Goal: Task Accomplishment & Management: Use online tool/utility

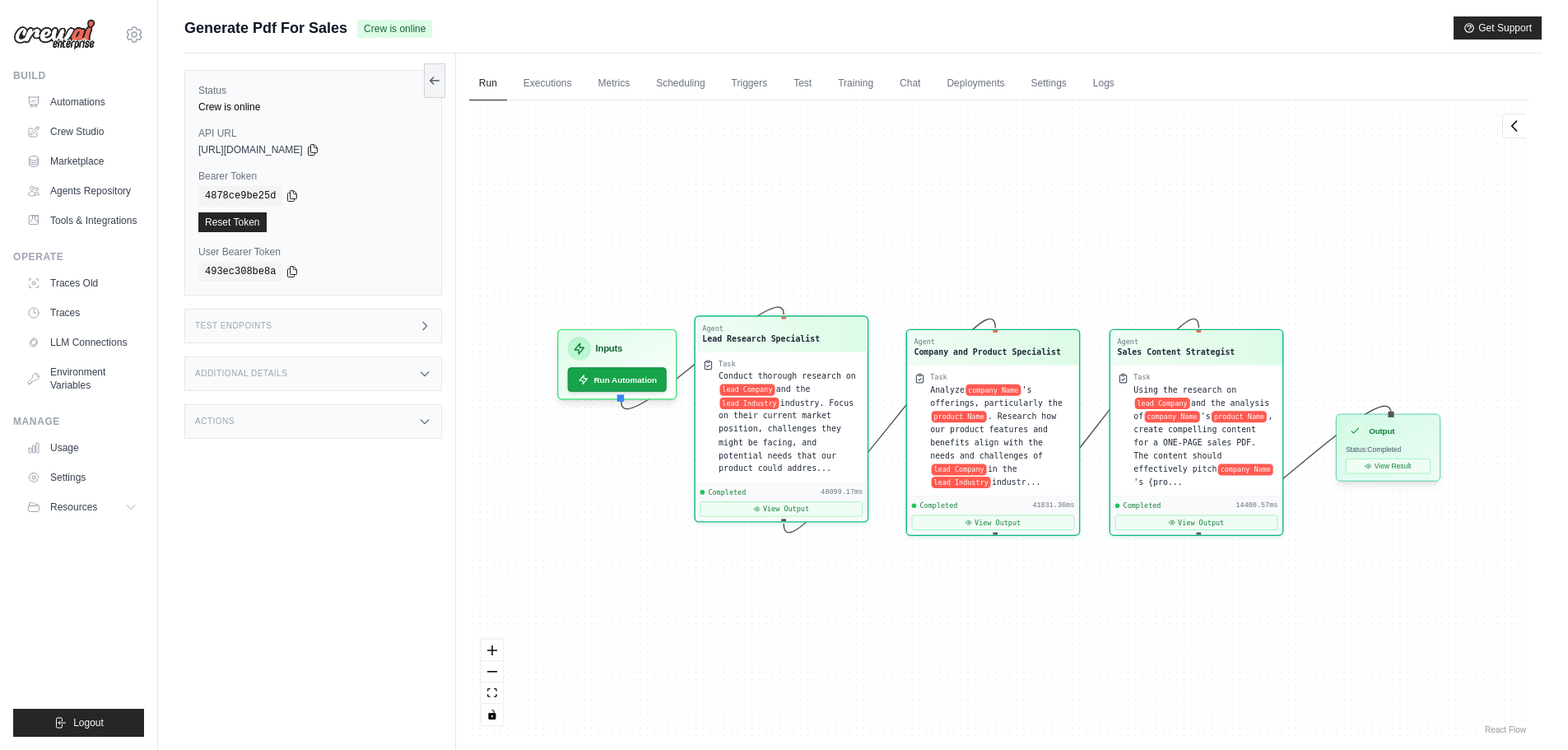
click at [1389, 449] on span "Status: Completed" at bounding box center [1373, 449] width 55 height 8
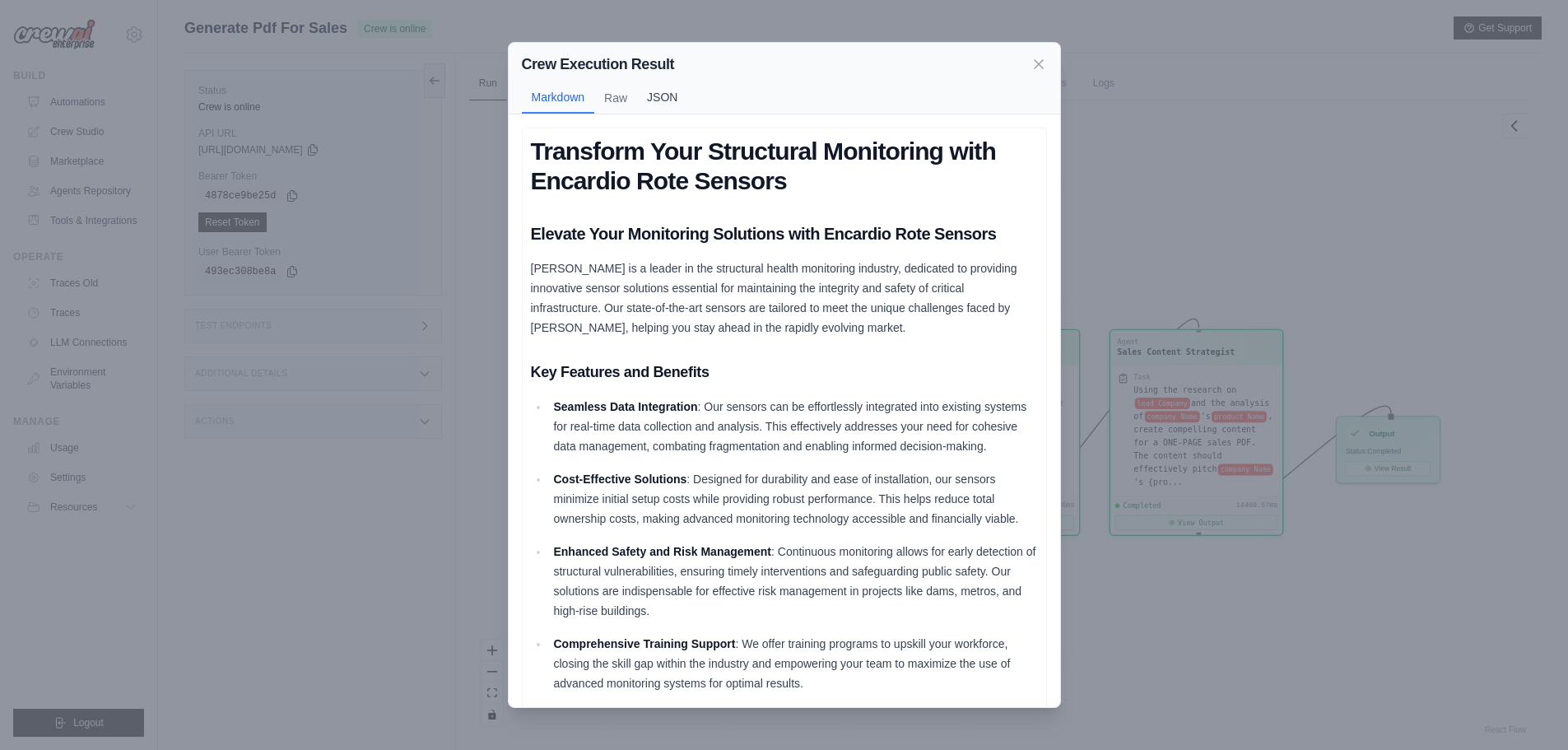
click at [672, 88] on button "JSON" at bounding box center [662, 97] width 50 height 32
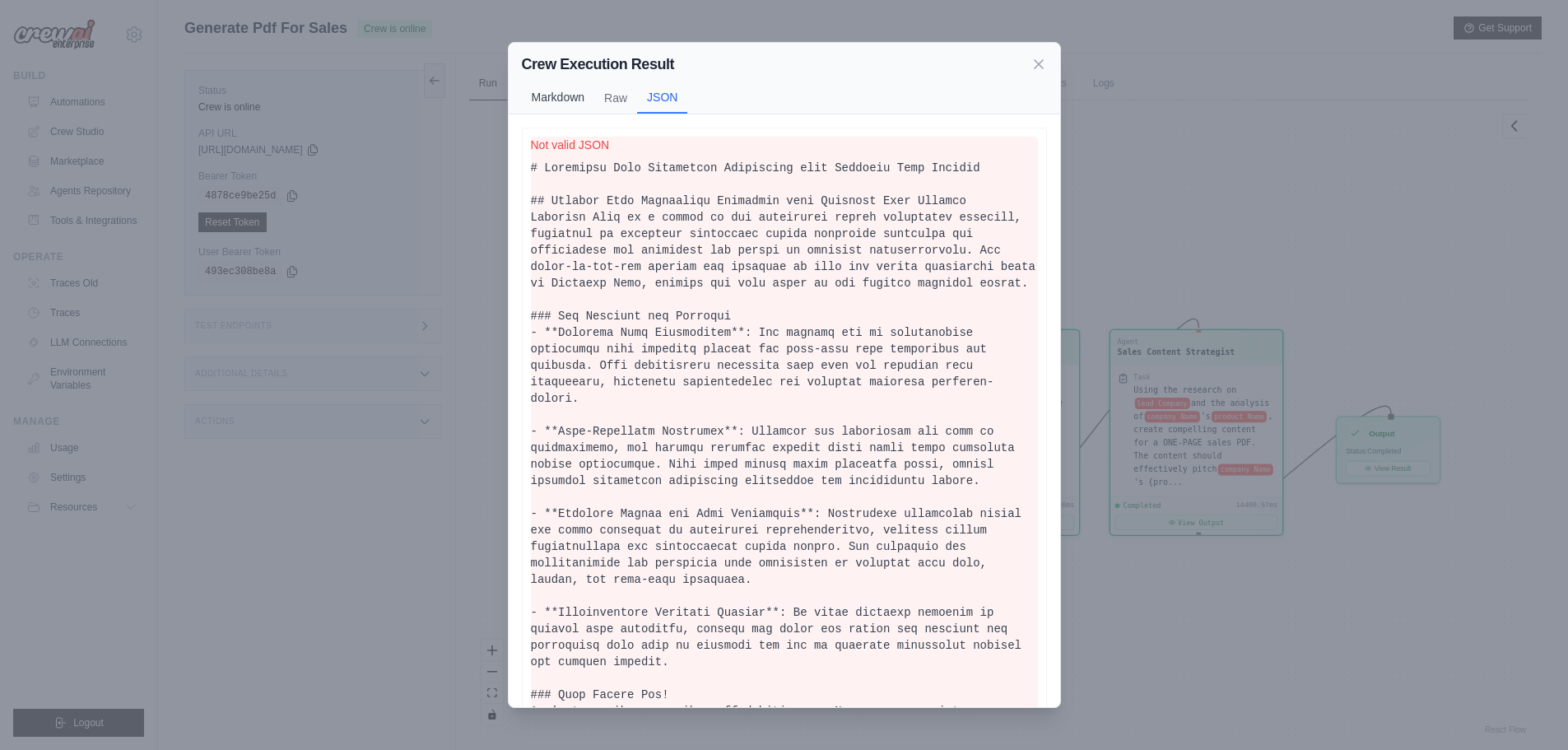
click at [557, 93] on button "Markdown" at bounding box center [558, 97] width 74 height 32
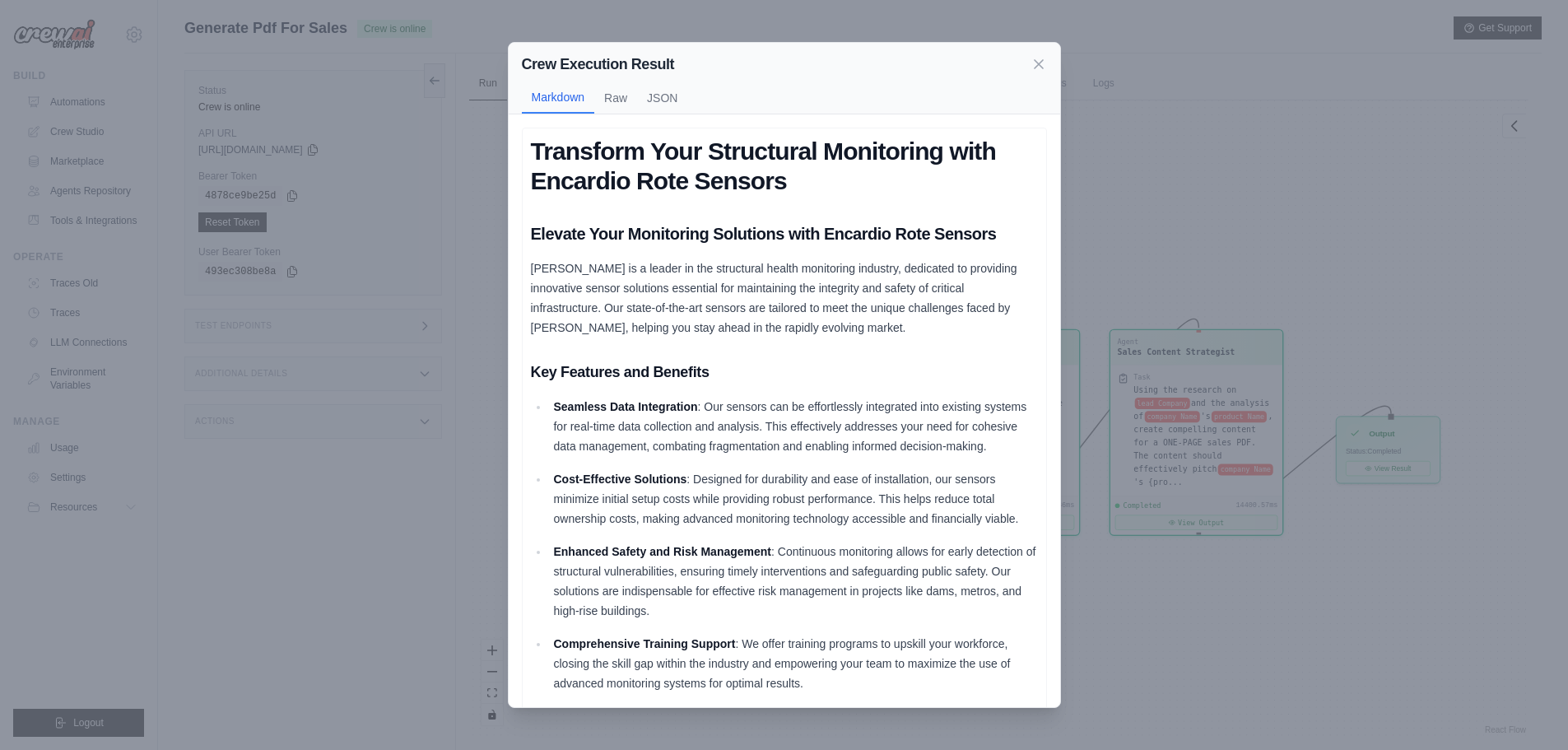
click at [616, 80] on div "Crew Execution Result Markdown Raw JSON" at bounding box center [784, 78] width 551 height 72
click at [619, 91] on button "Raw" at bounding box center [616, 97] width 43 height 32
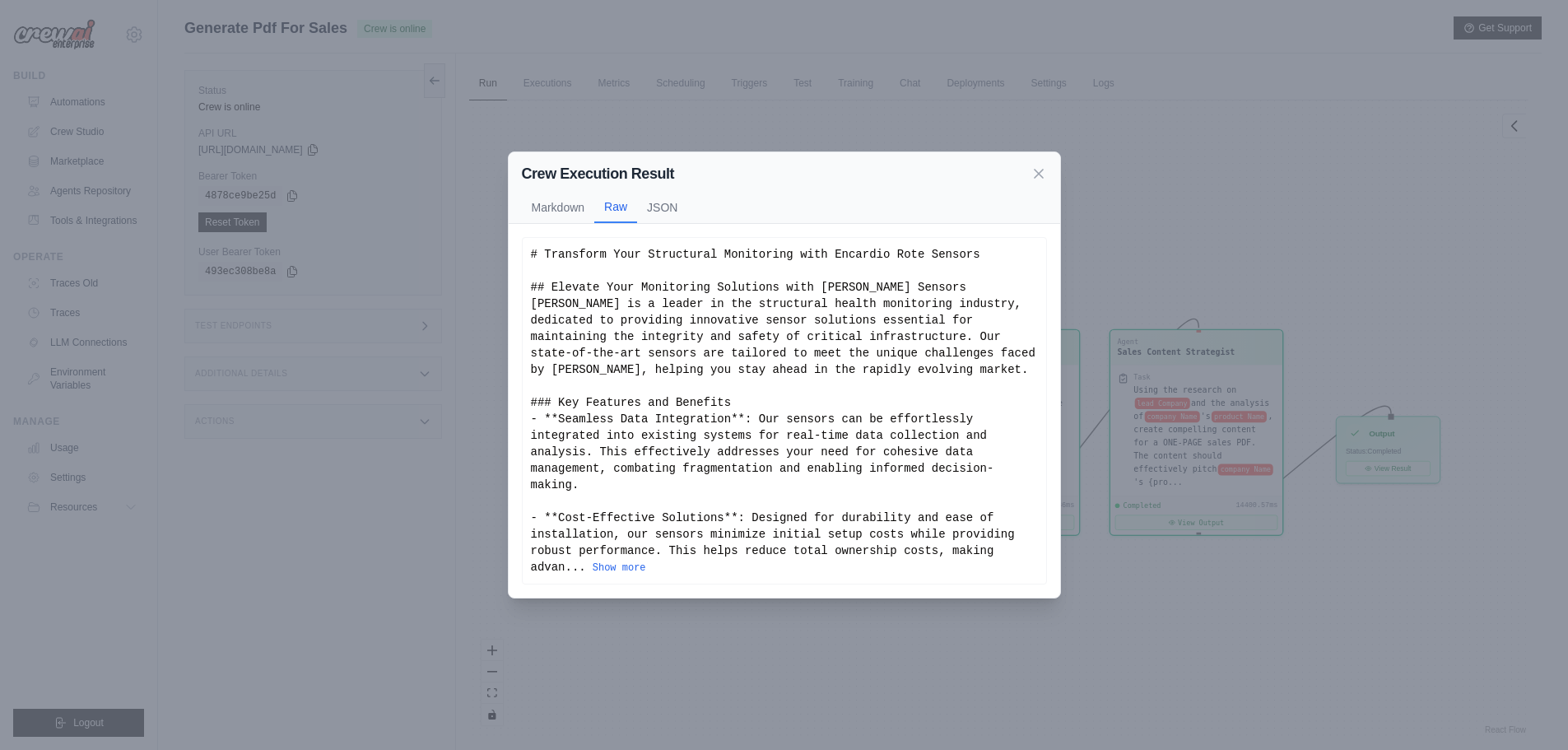
drag, startPoint x: 653, startPoint y: 225, endPoint x: 693, endPoint y: 199, distance: 47.7
click at [693, 186] on div "Crew Execution Result" at bounding box center [784, 174] width 525 height 23
click at [682, 214] on button "JSON" at bounding box center [662, 207] width 50 height 32
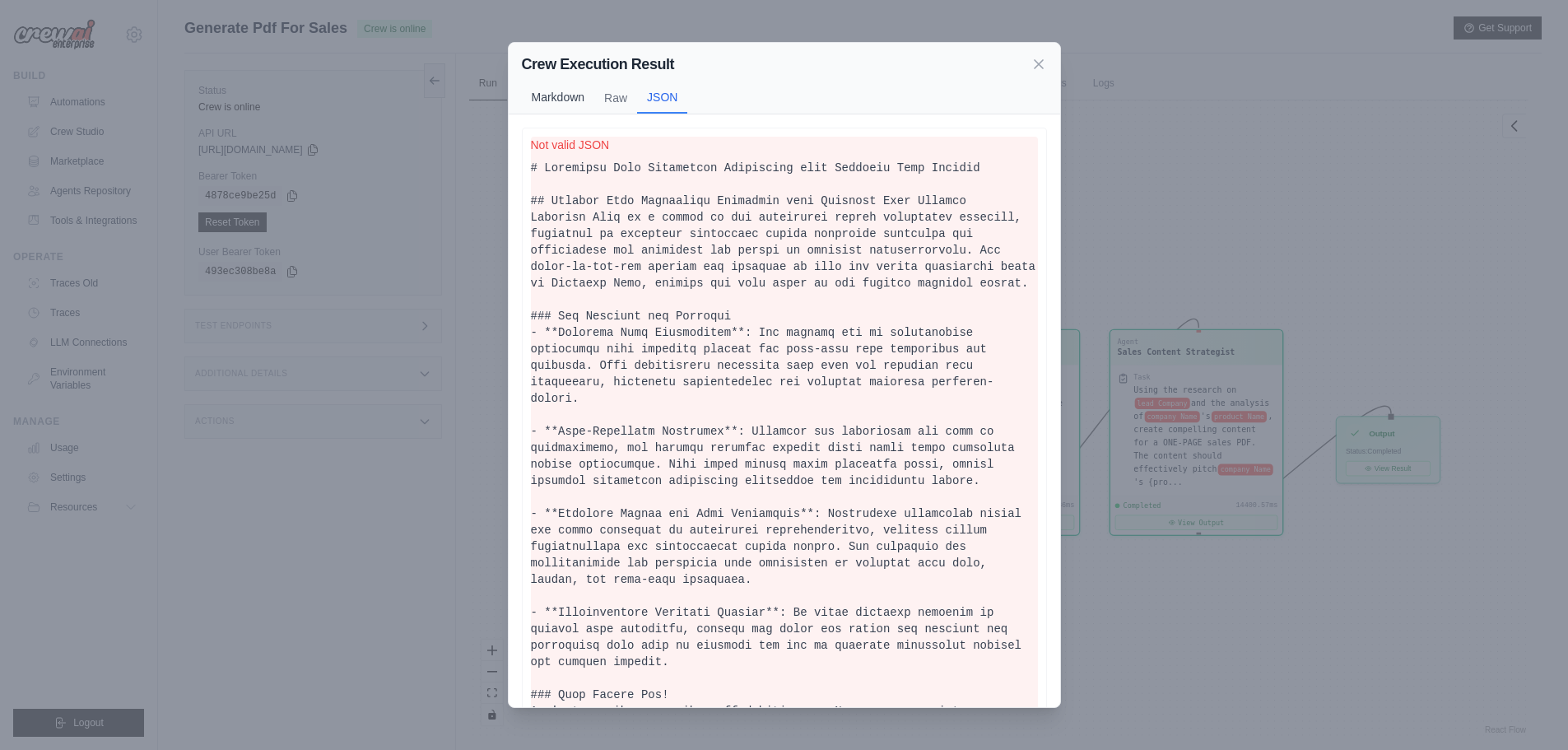
click at [561, 105] on button "Markdown" at bounding box center [558, 97] width 74 height 32
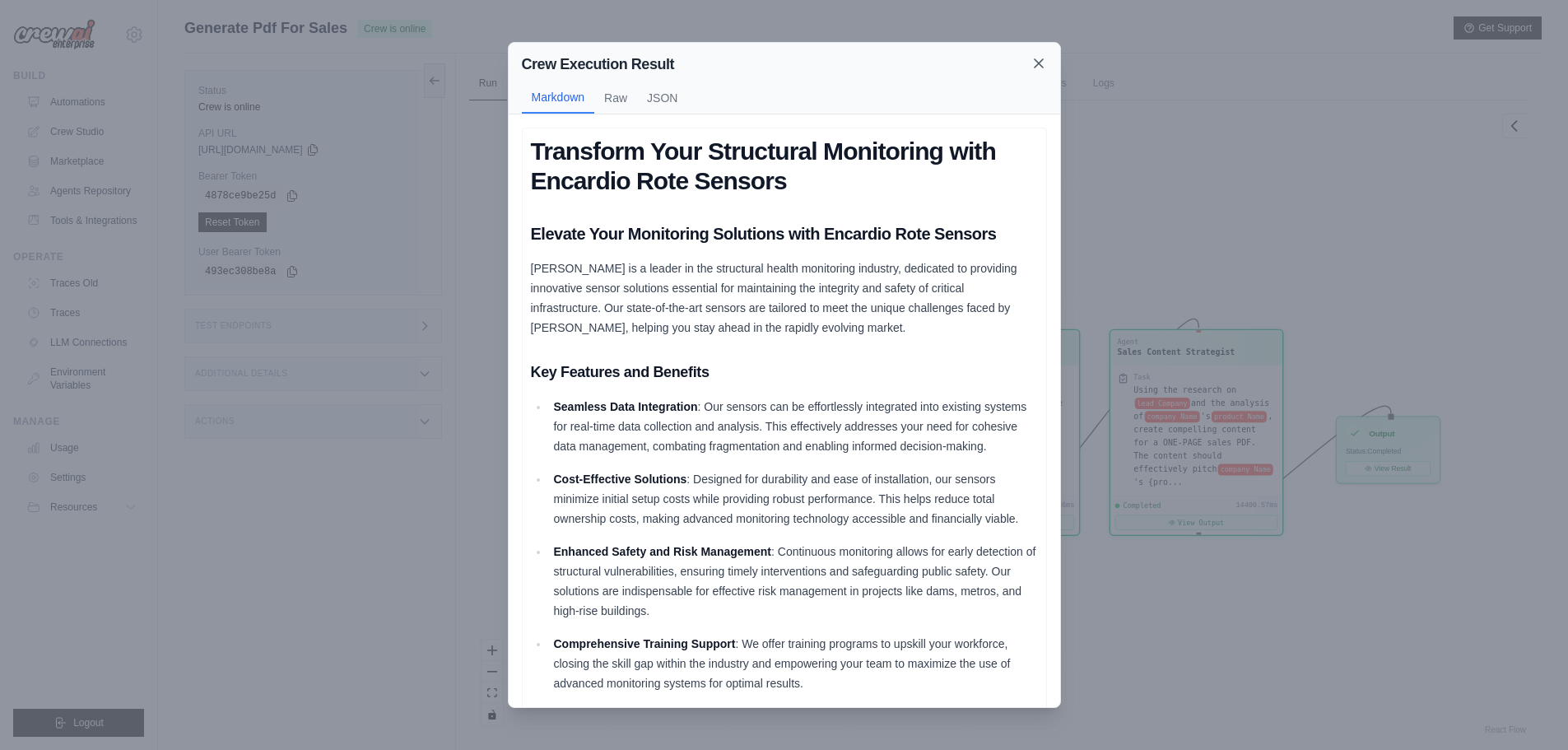
click at [1035, 65] on icon at bounding box center [1039, 63] width 17 height 17
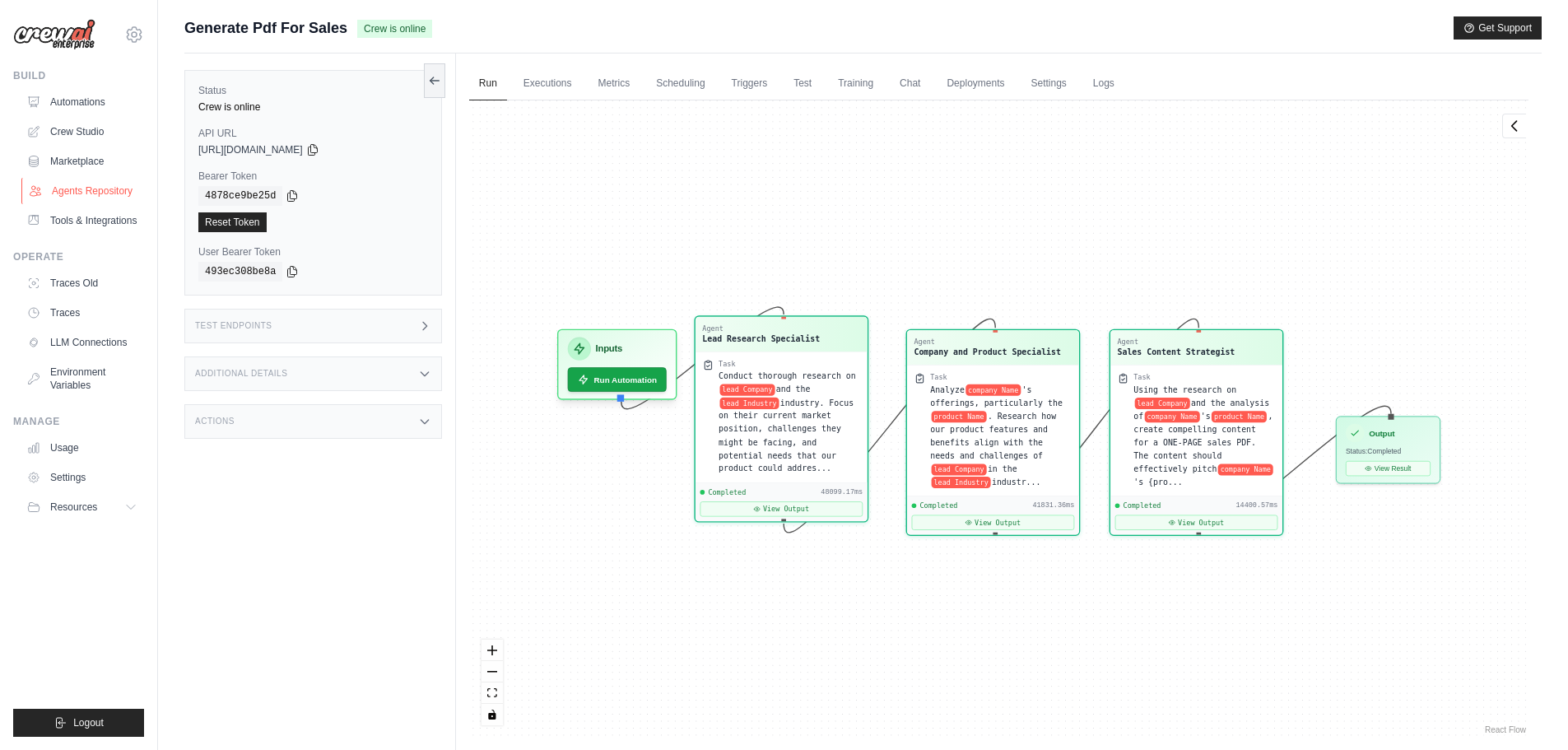
click at [69, 178] on link "Agents Repository" at bounding box center [83, 191] width 124 height 26
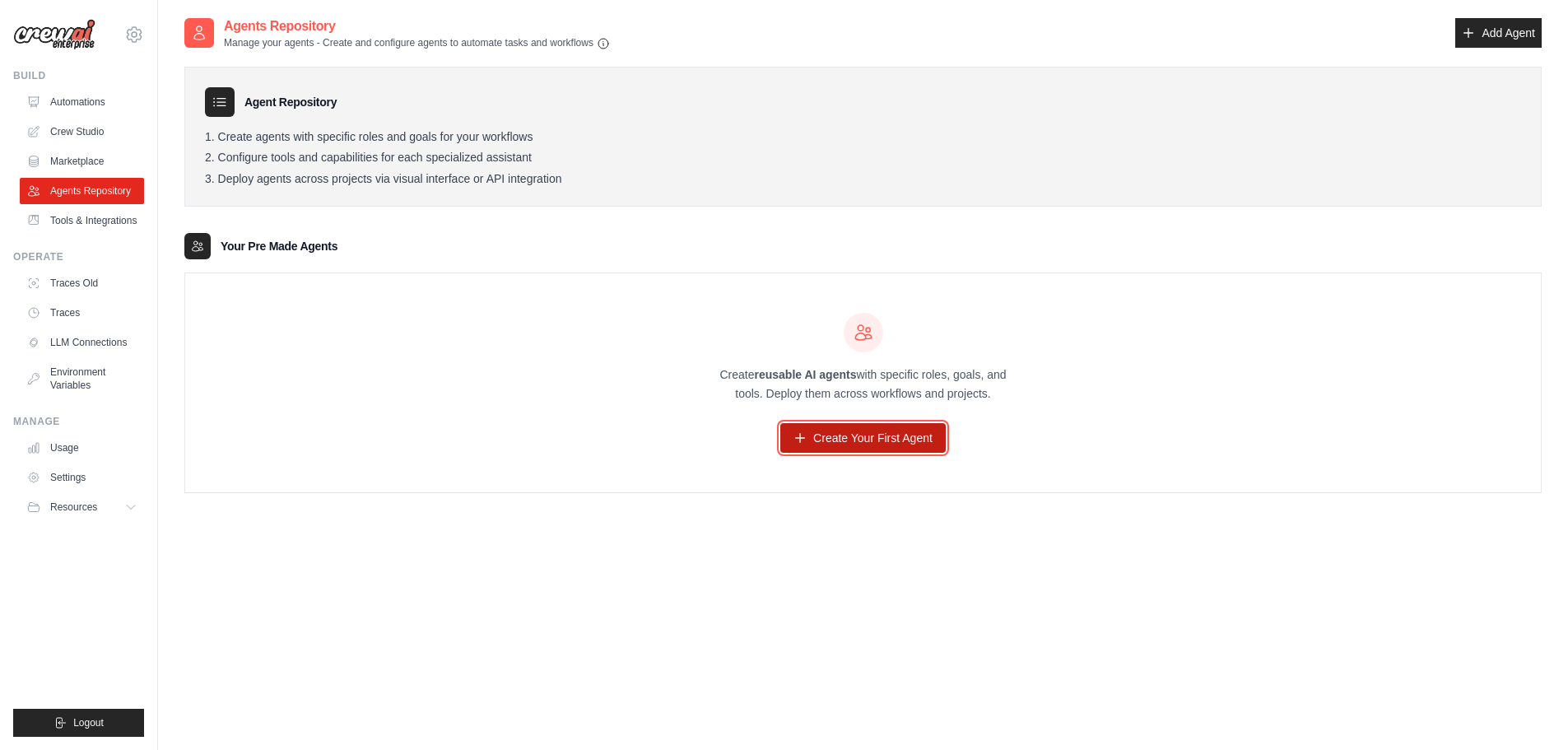
click at [935, 430] on link "Create Your First Agent" at bounding box center [862, 438] width 165 height 30
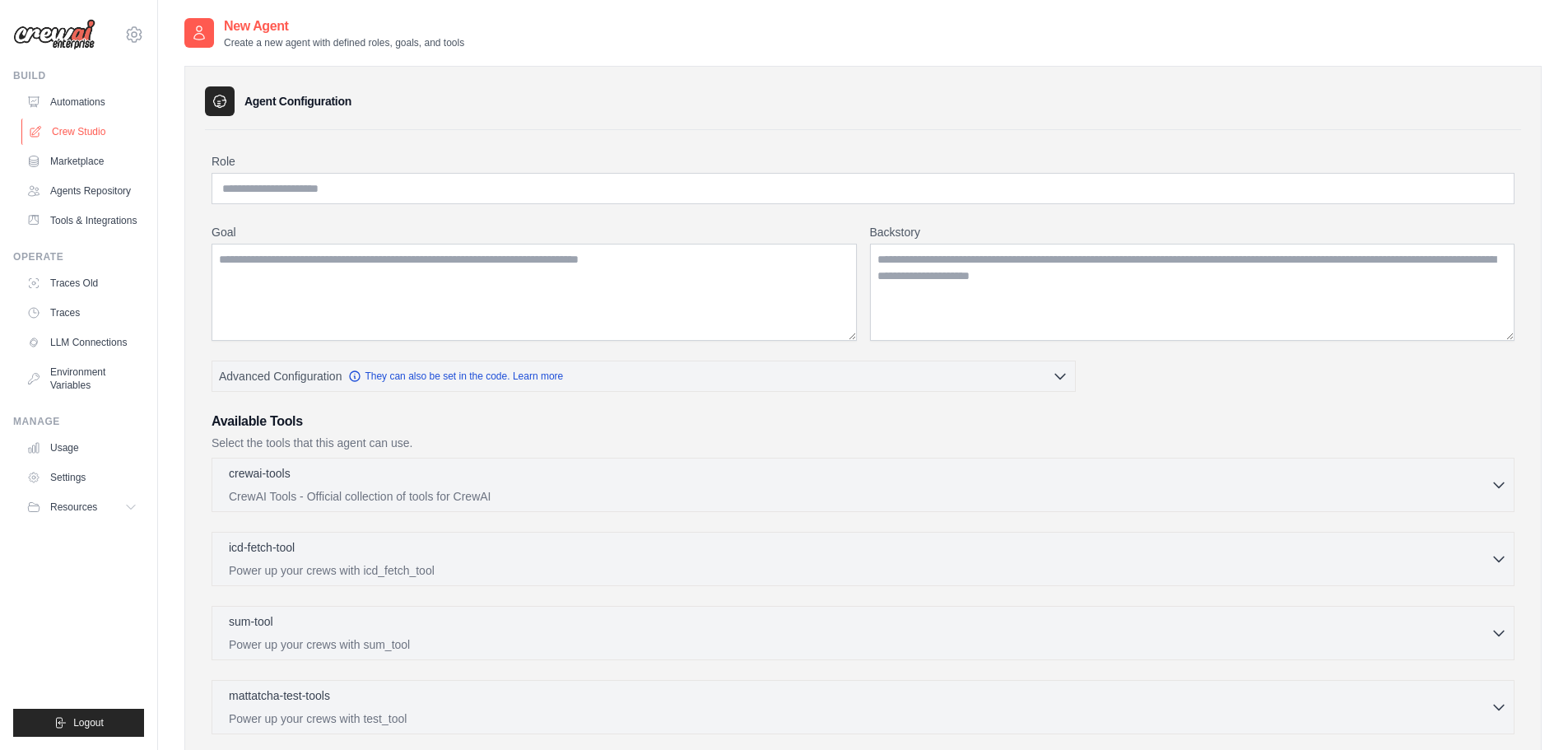
click at [100, 130] on link "Crew Studio" at bounding box center [83, 132] width 124 height 26
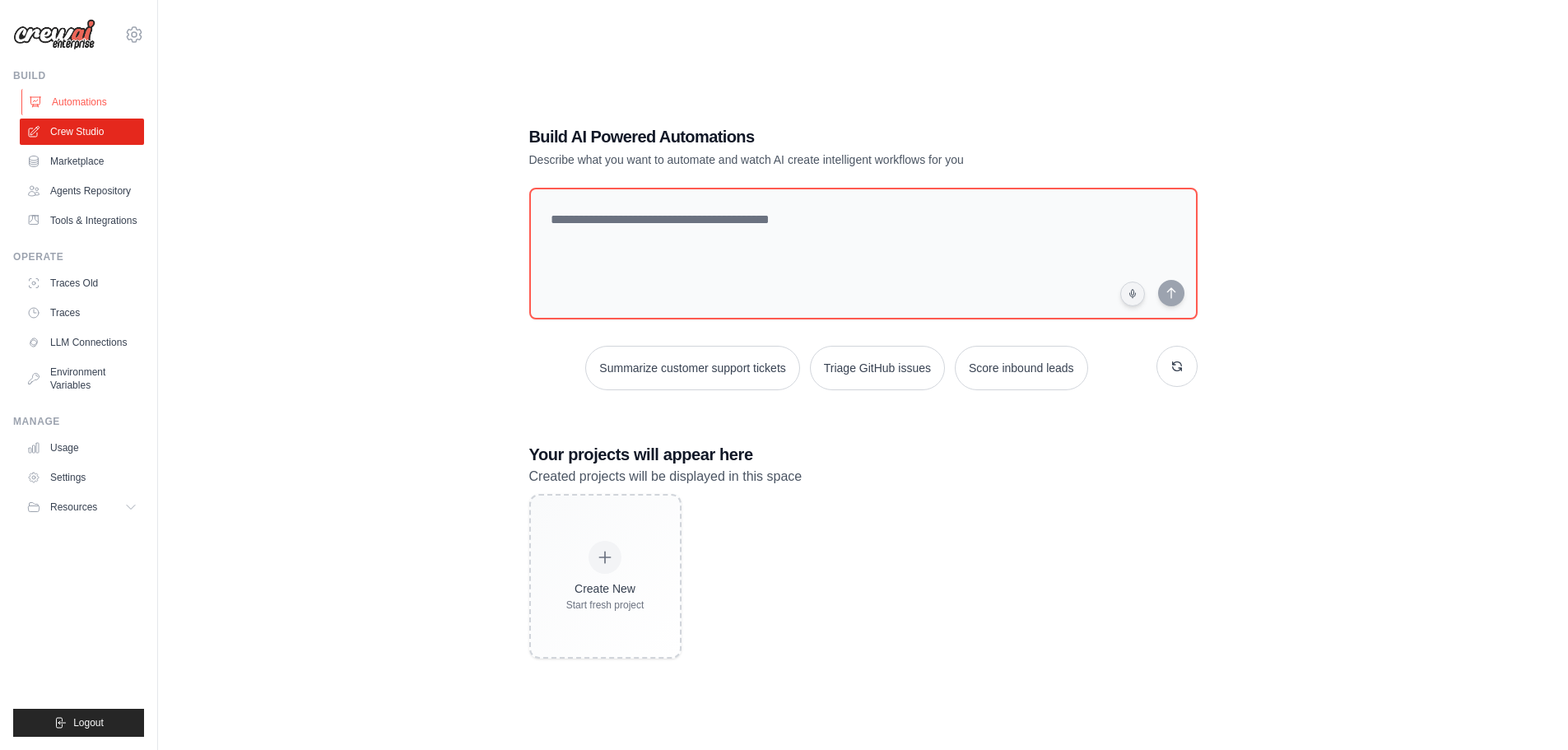
click at [64, 96] on link "Automations" at bounding box center [83, 102] width 124 height 26
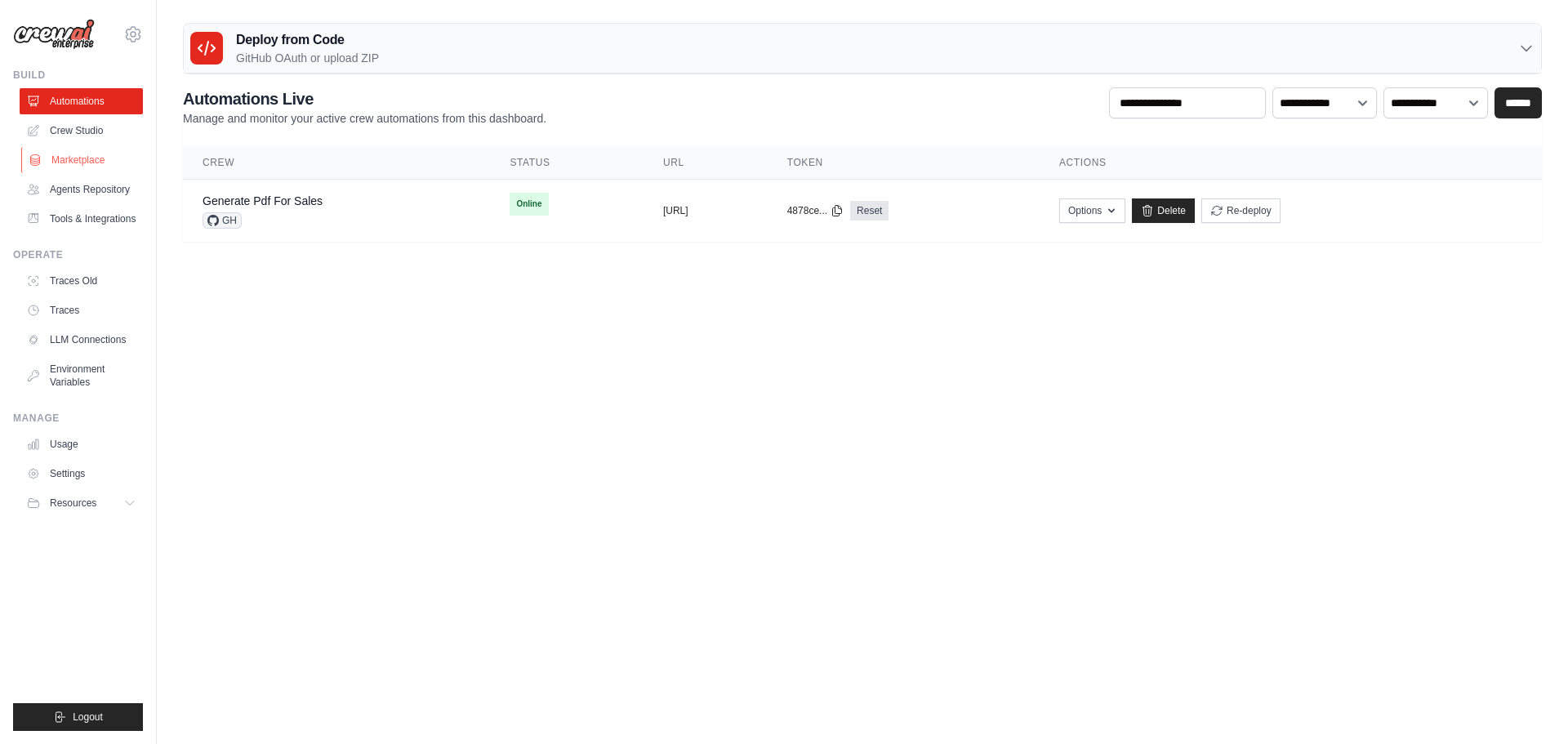
click at [90, 149] on link "Marketplace" at bounding box center [82, 160] width 123 height 26
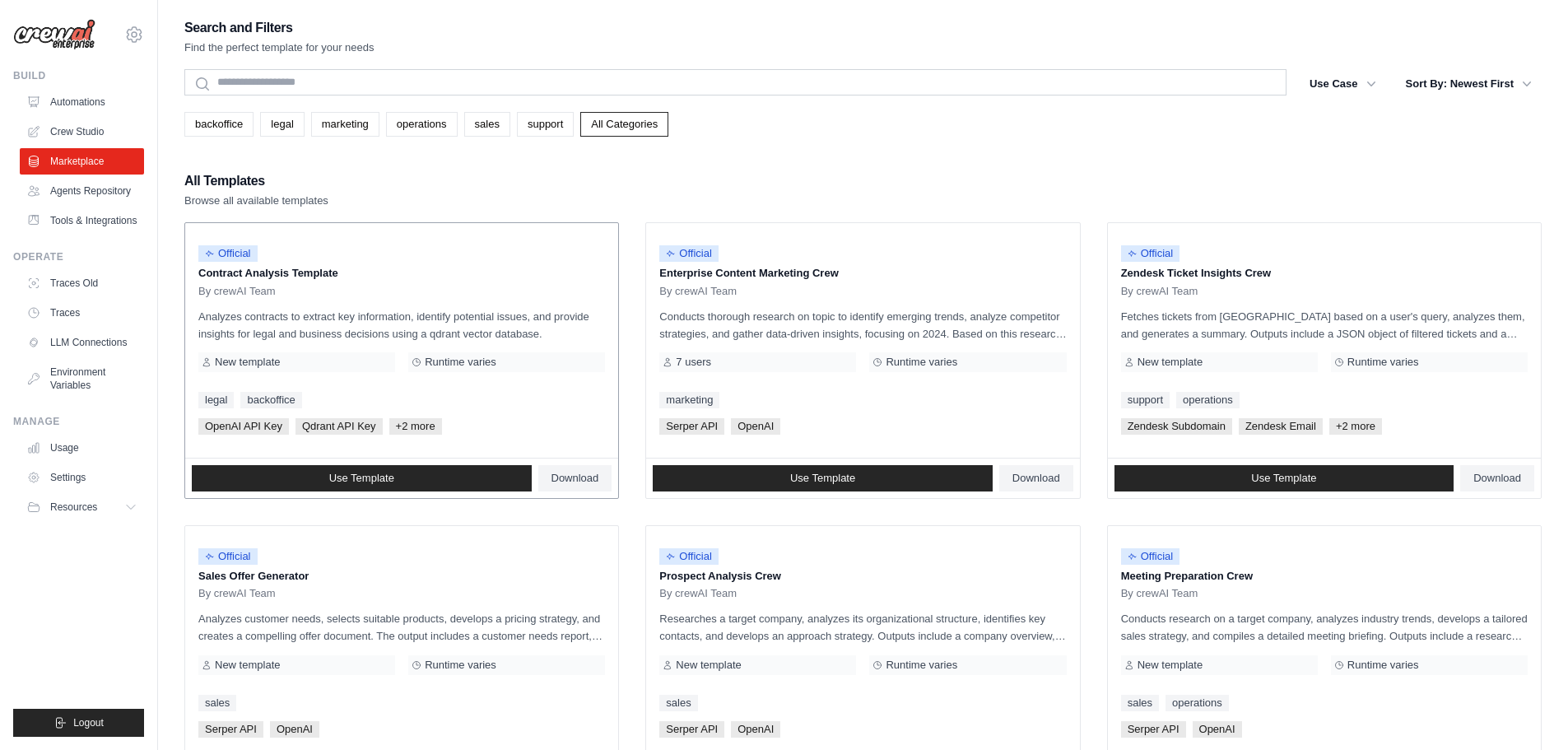
scroll to position [407, 0]
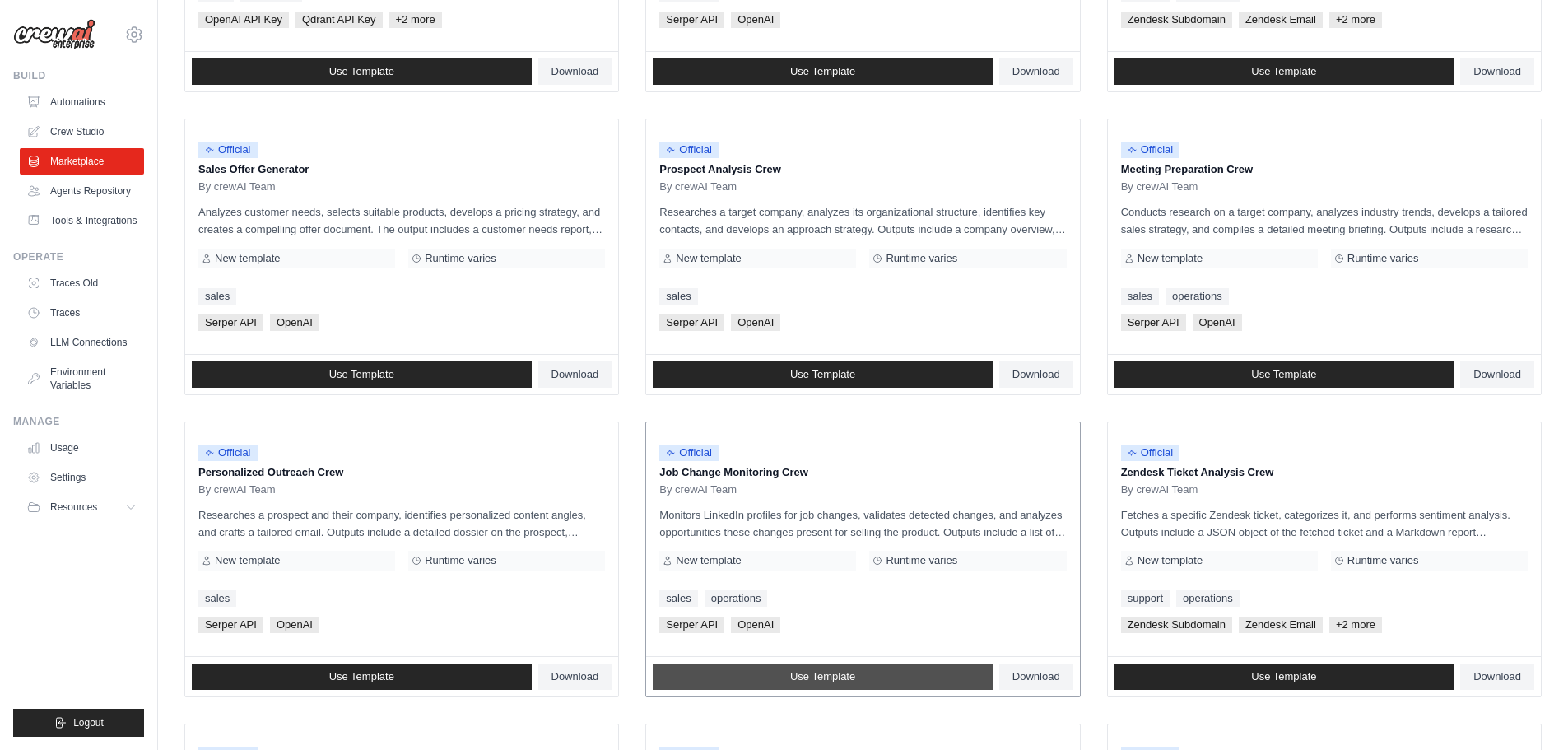
click at [830, 683] on span "Use Template" at bounding box center [823, 676] width 65 height 13
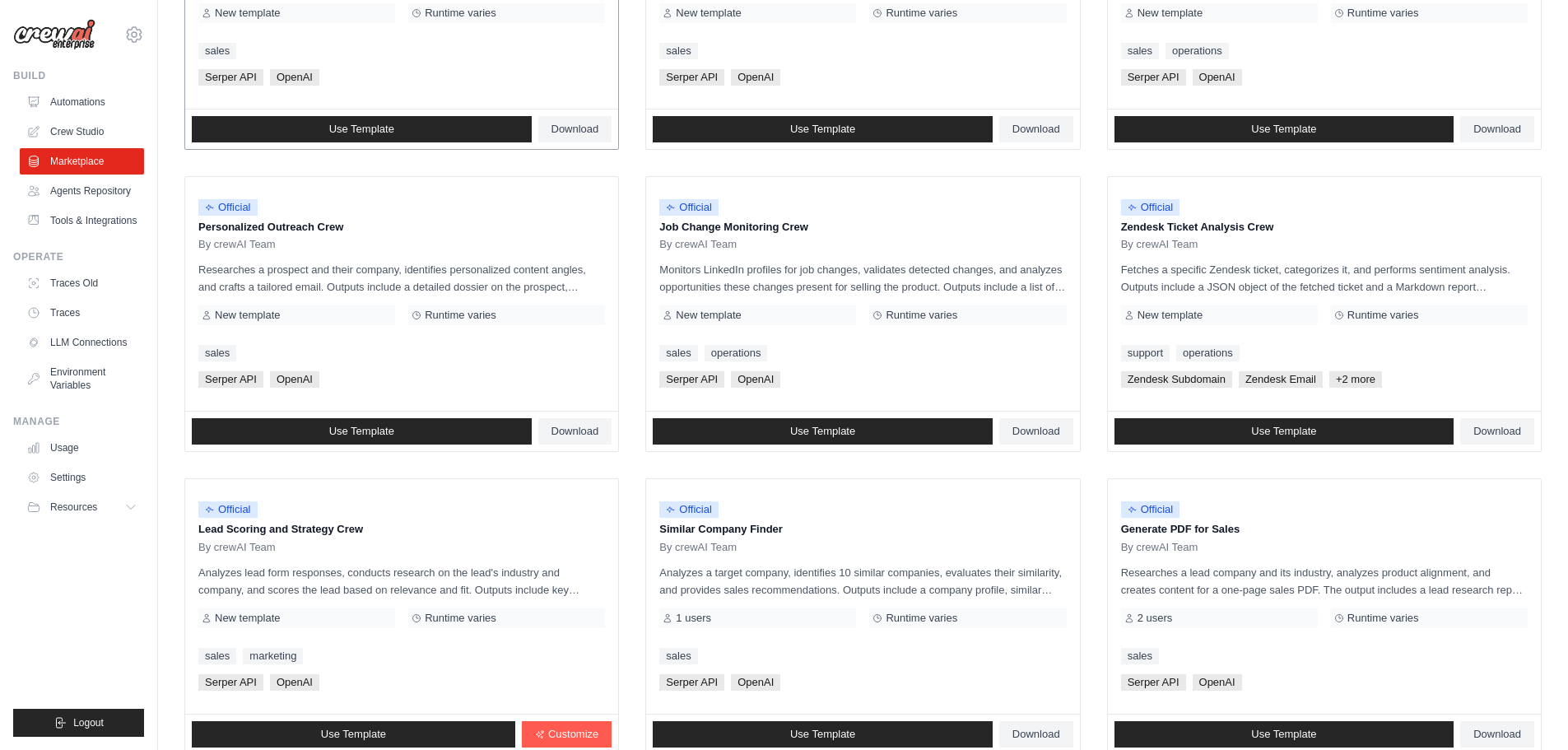
scroll to position [775, 0]
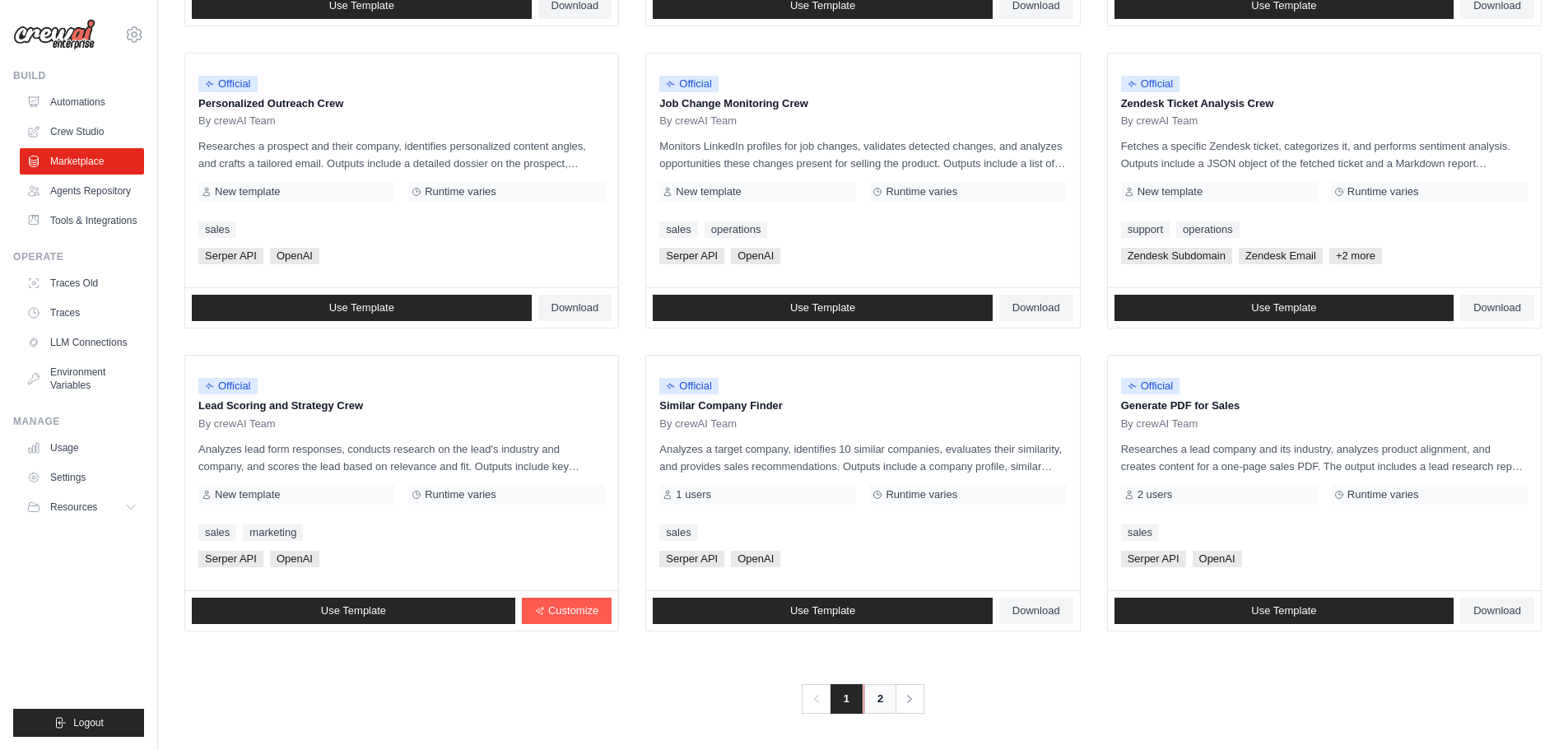
click at [884, 688] on link "2" at bounding box center [880, 699] width 33 height 30
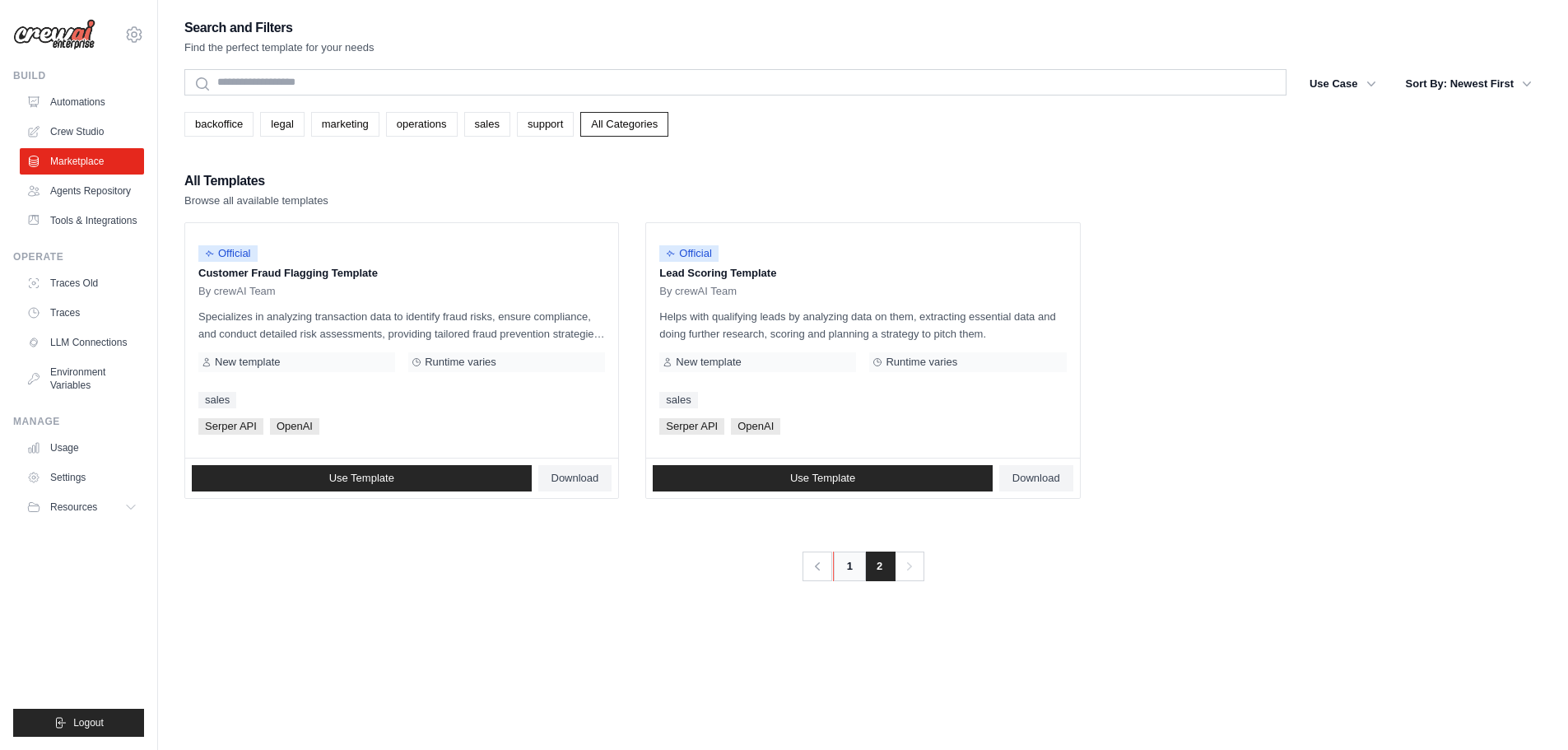
click at [849, 572] on link "1" at bounding box center [849, 566] width 33 height 30
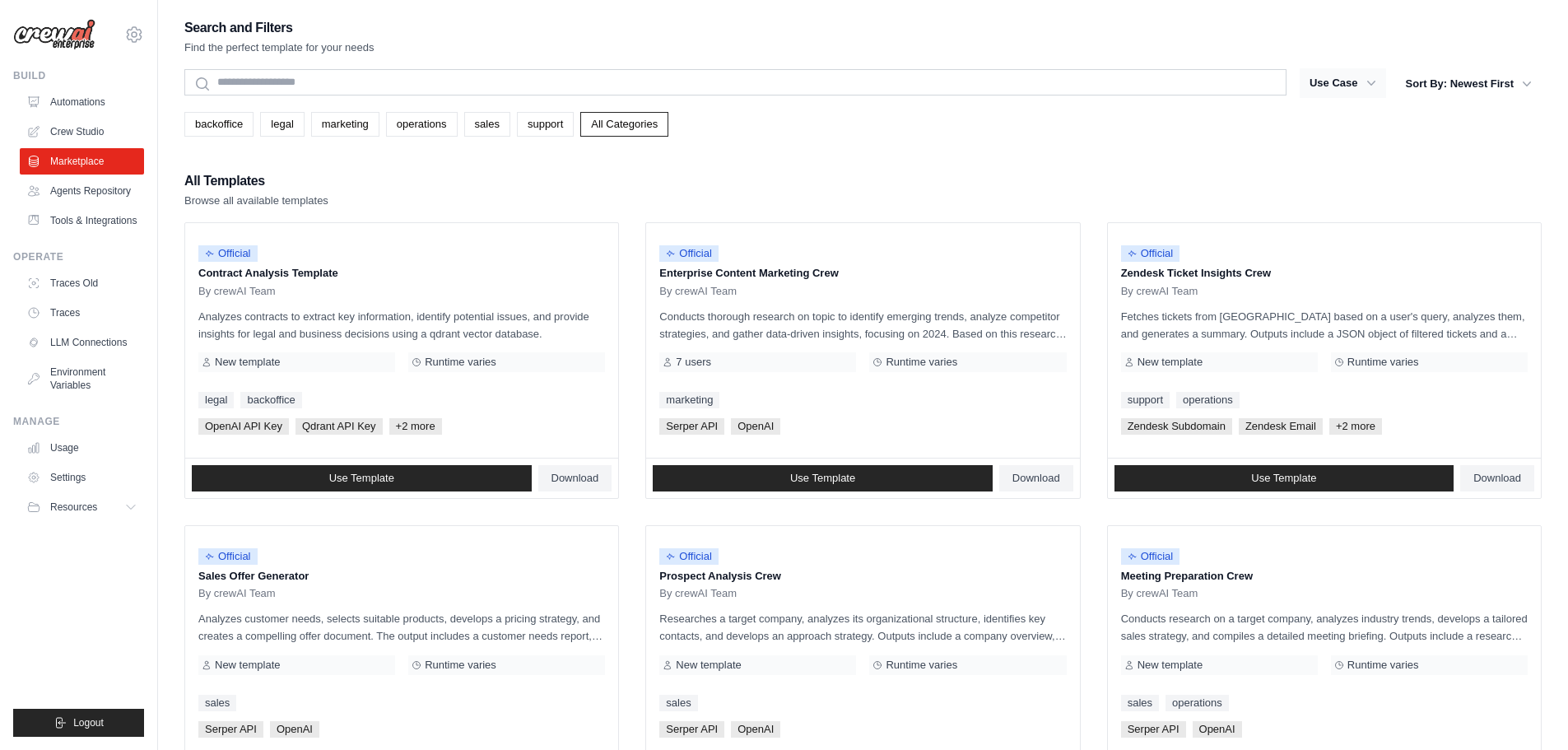
click at [1351, 74] on button "Use Case" at bounding box center [1342, 83] width 87 height 30
click at [76, 290] on link "Traces Old" at bounding box center [83, 283] width 124 height 26
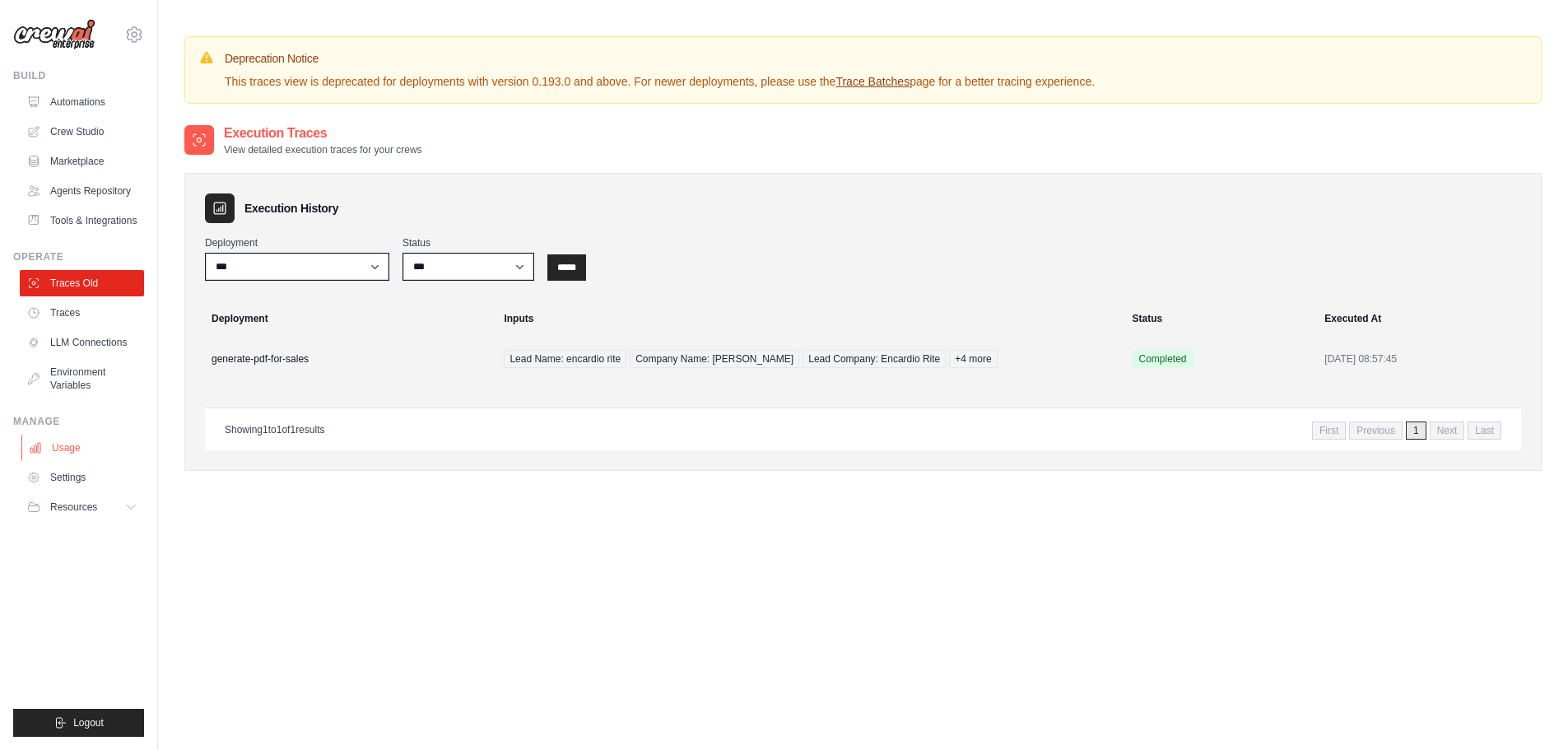
click at [65, 461] on link "Usage" at bounding box center [83, 448] width 124 height 26
